Goal: Information Seeking & Learning: Find specific fact

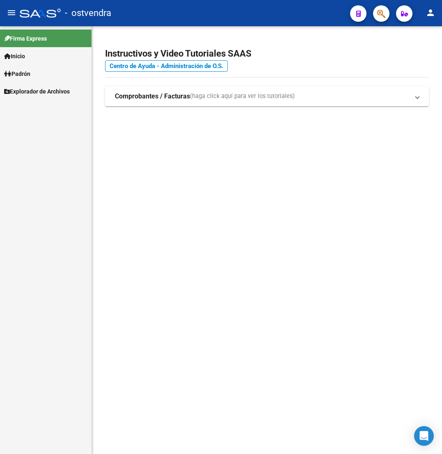
click at [45, 55] on link "Inicio" at bounding box center [46, 56] width 92 height 18
click at [37, 105] on link "Padrón" at bounding box center [46, 109] width 92 height 18
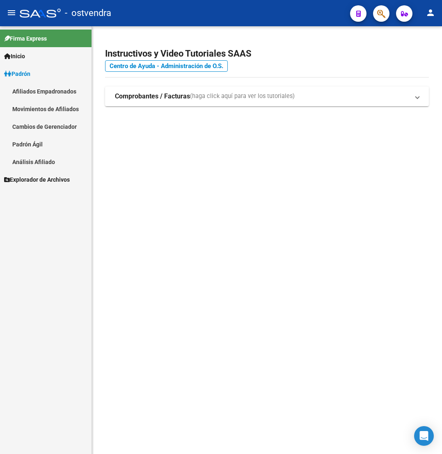
click at [54, 142] on link "Padrón Ágil" at bounding box center [46, 144] width 92 height 18
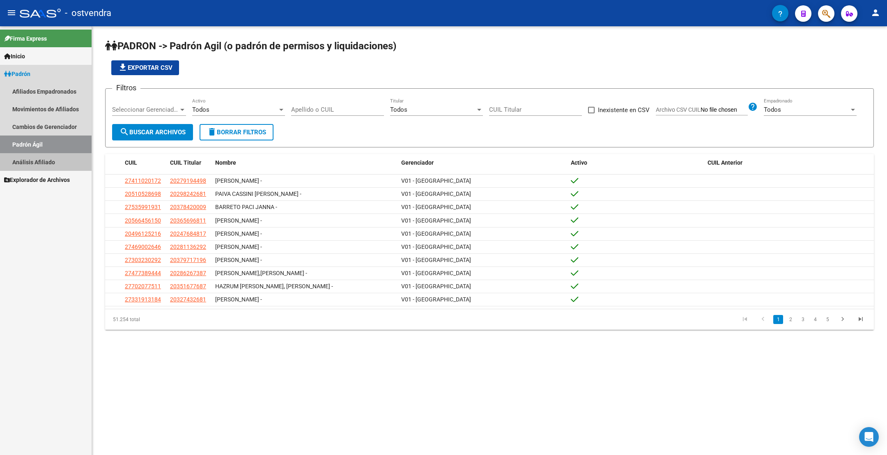
click at [49, 162] on link "Análisis Afiliado" at bounding box center [46, 162] width 92 height 18
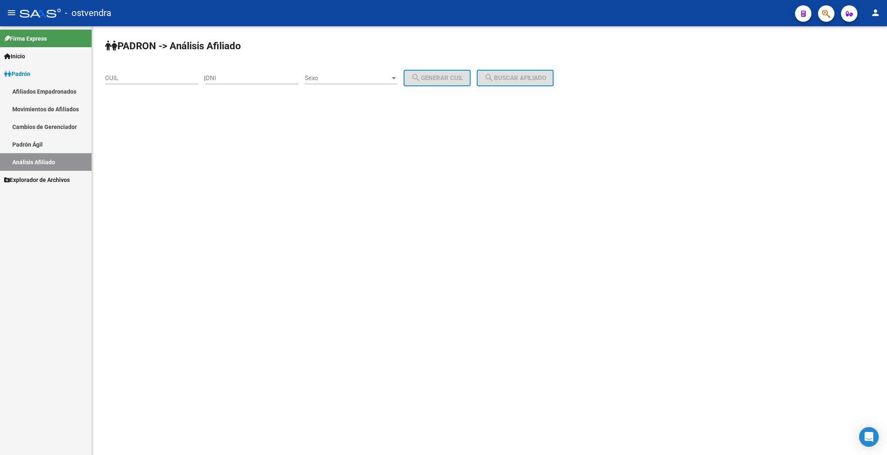
click at [57, 88] on link "Afiliados Empadronados" at bounding box center [46, 91] width 92 height 18
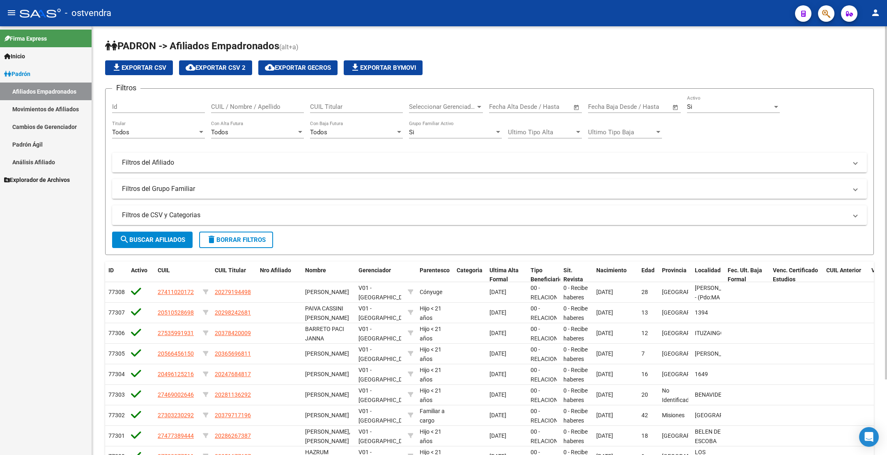
click at [442, 106] on span "Seleccionar Gerenciador" at bounding box center [442, 106] width 66 height 7
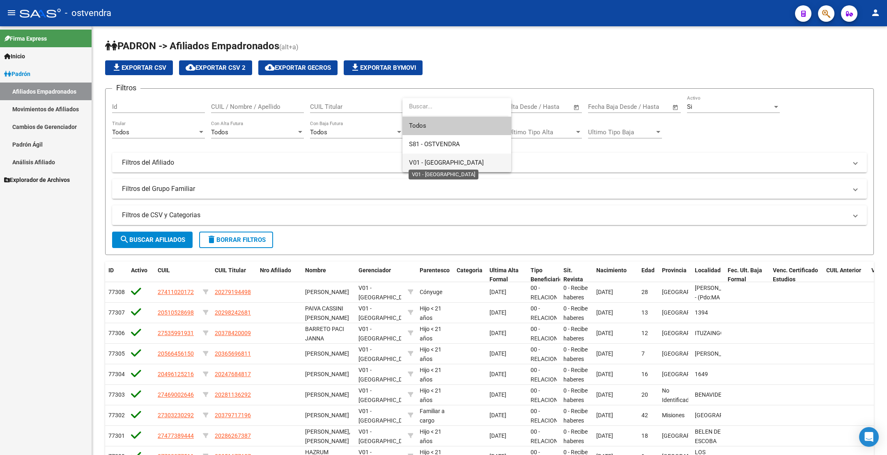
click at [442, 164] on span "V01 - [GEOGRAPHIC_DATA]" at bounding box center [446, 162] width 75 height 7
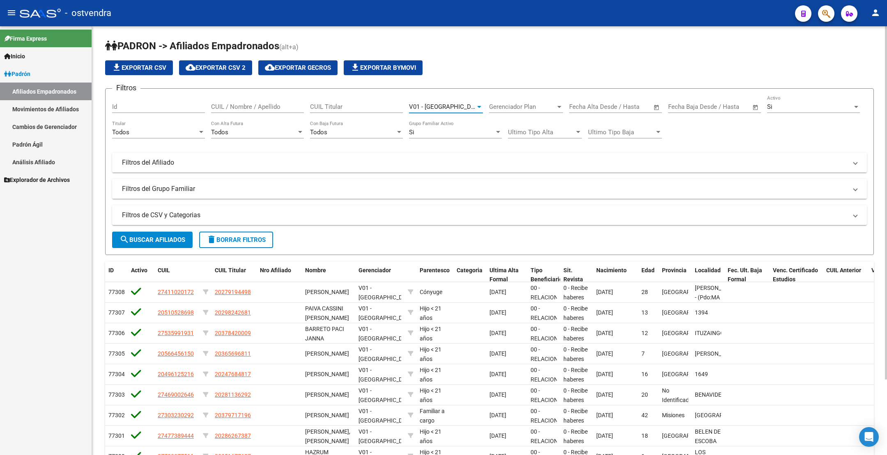
click at [156, 240] on span "search Buscar Afiliados" at bounding box center [152, 239] width 66 height 7
click at [207, 69] on span "cloud_download Exportar CSV 2" at bounding box center [216, 67] width 60 height 7
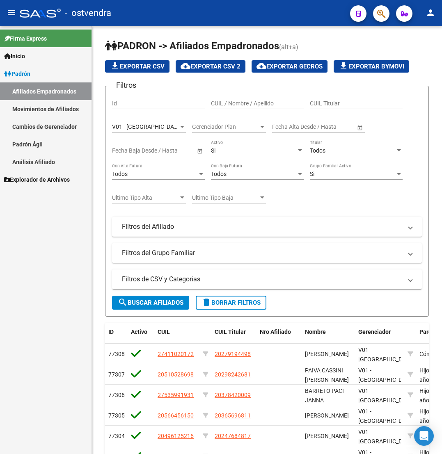
click at [40, 180] on span "Explorador de Archivos" at bounding box center [37, 179] width 66 height 9
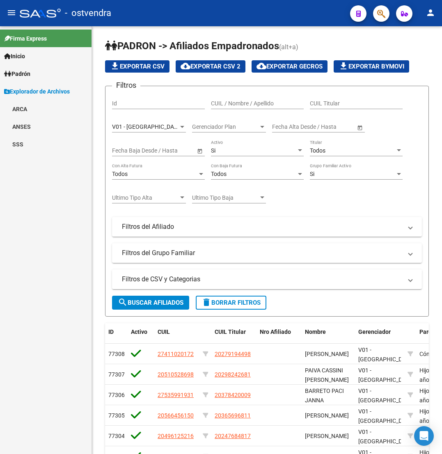
click at [22, 112] on link "ARCA" at bounding box center [46, 109] width 92 height 18
click at [36, 123] on link "Relaciones Laborales" at bounding box center [46, 127] width 92 height 18
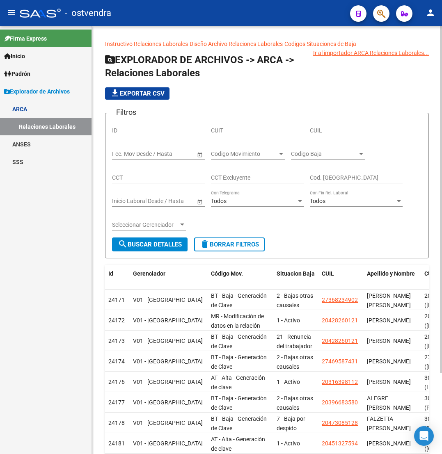
click at [333, 132] on input "CUIL" at bounding box center [356, 130] width 93 height 7
paste input "20-26109749-5"
type input "20-26109749-5"
click at [142, 247] on span "search Buscar Detalles" at bounding box center [150, 244] width 64 height 7
